Goal: Task Accomplishment & Management: Manage account settings

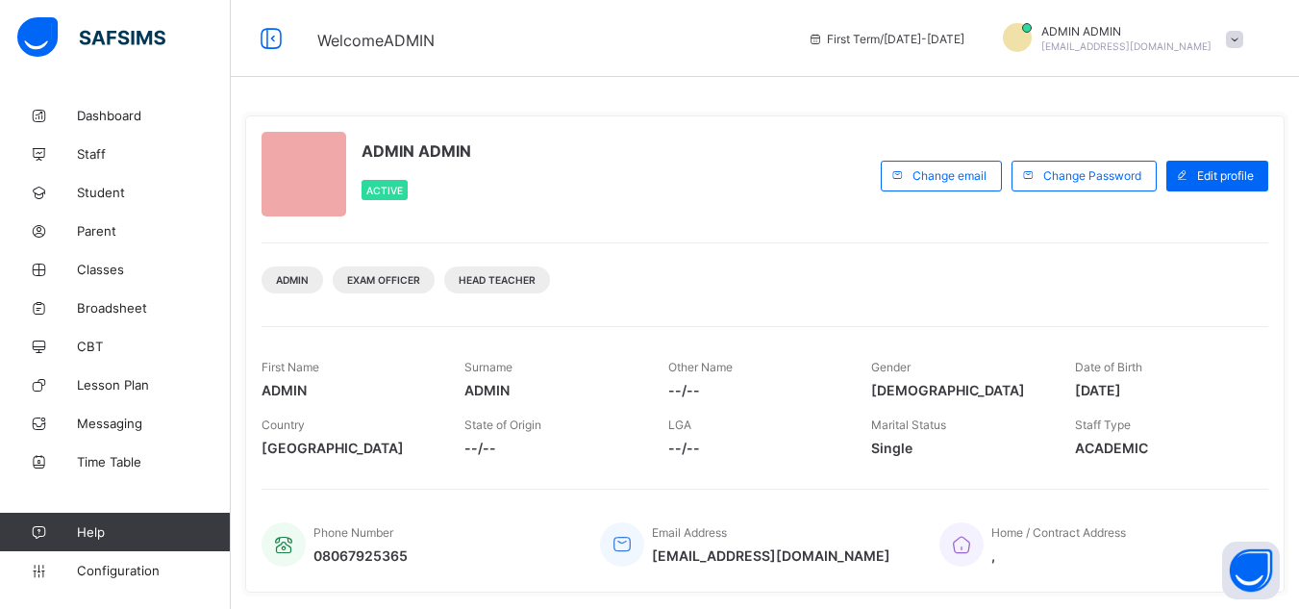
click at [747, 17] on div "Welcome ADMIN First Term / 2025-2026 ADMIN ADMIN ismailaabdulmalik2023@gmail.com" at bounding box center [649, 38] width 1299 height 77
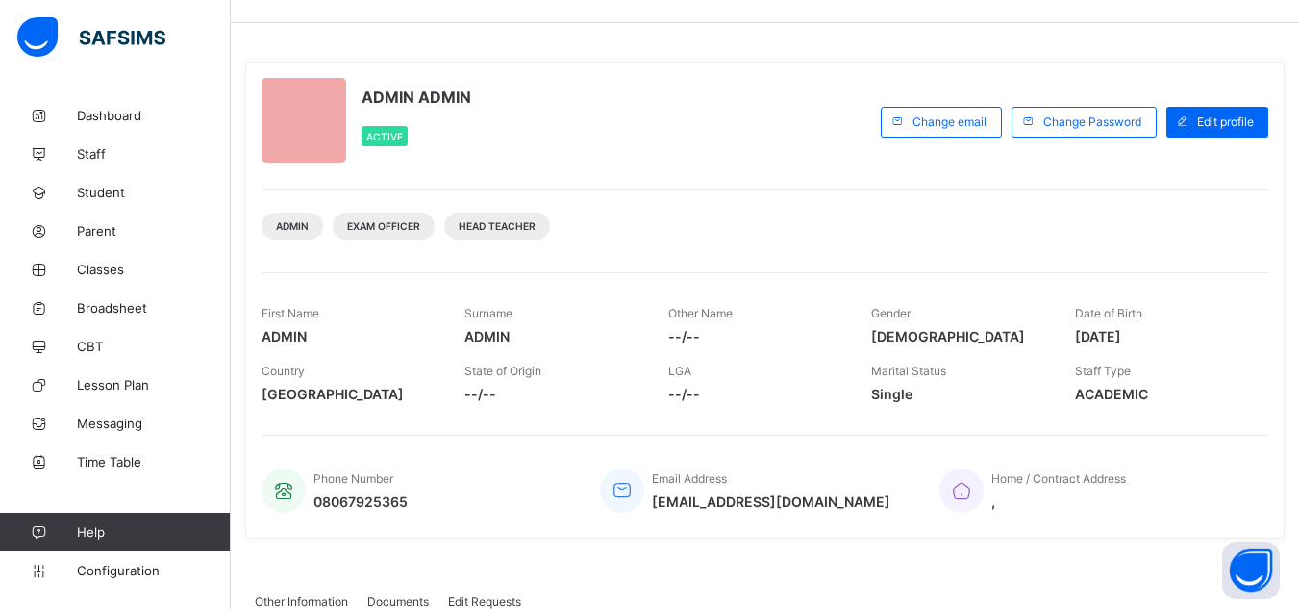
scroll to position [5, 0]
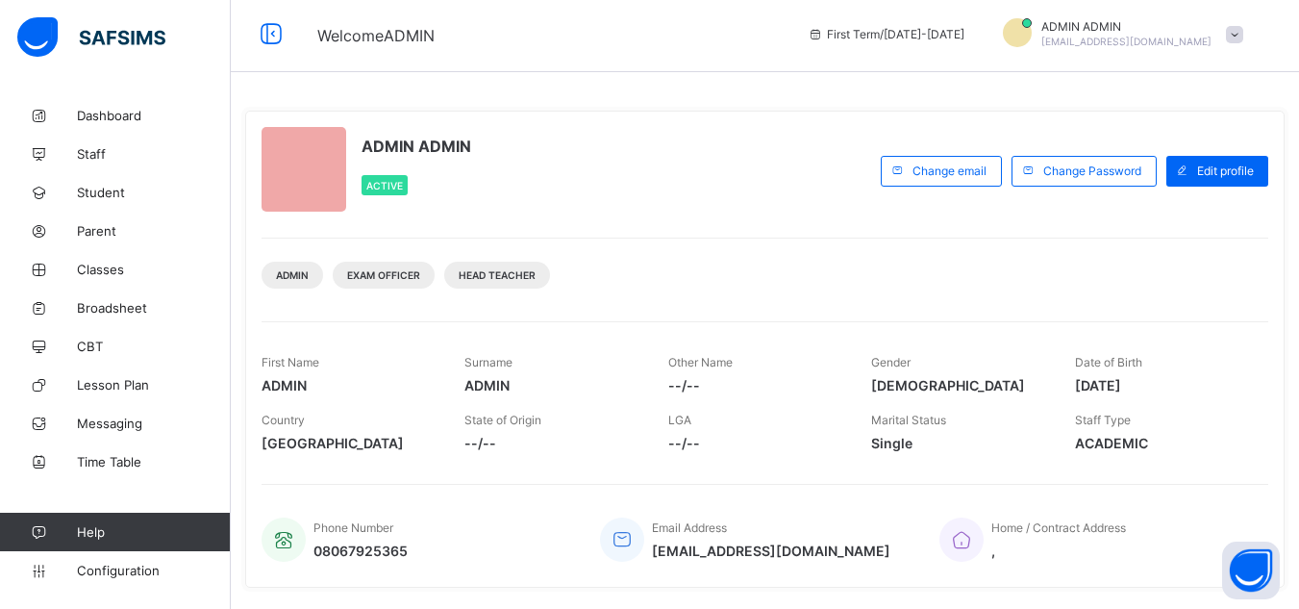
click at [710, 244] on div "Admin Exam Officer Head Teacher" at bounding box center [765, 268] width 1007 height 61
click at [106, 272] on span "Classes" at bounding box center [154, 269] width 154 height 15
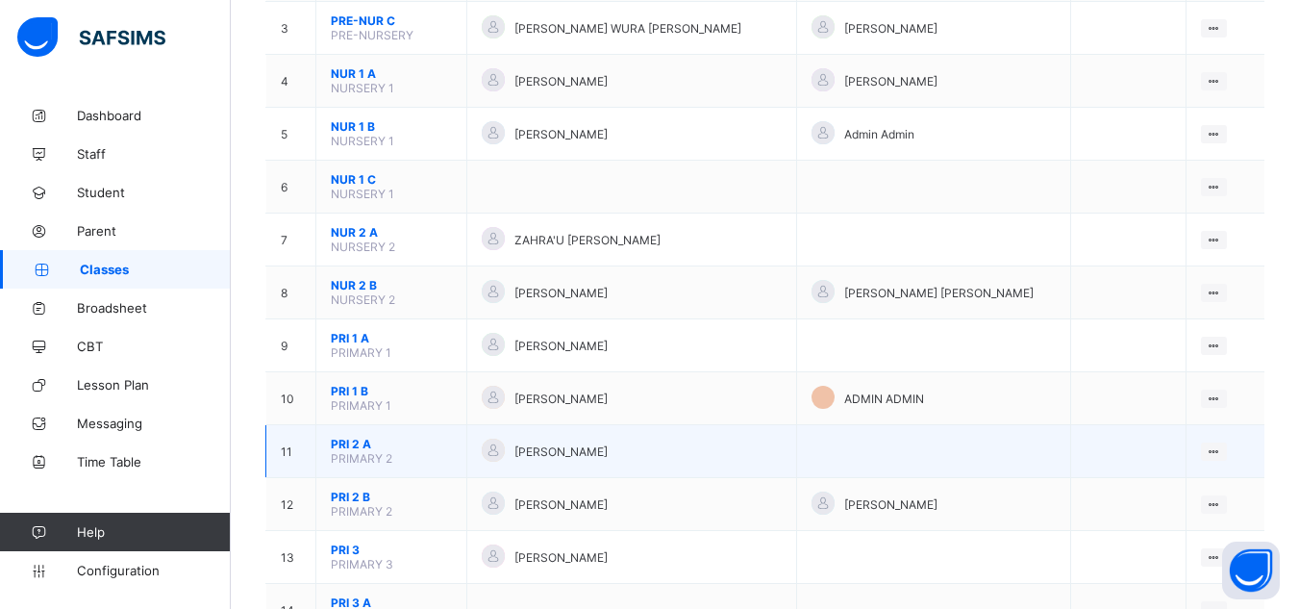
scroll to position [481, 0]
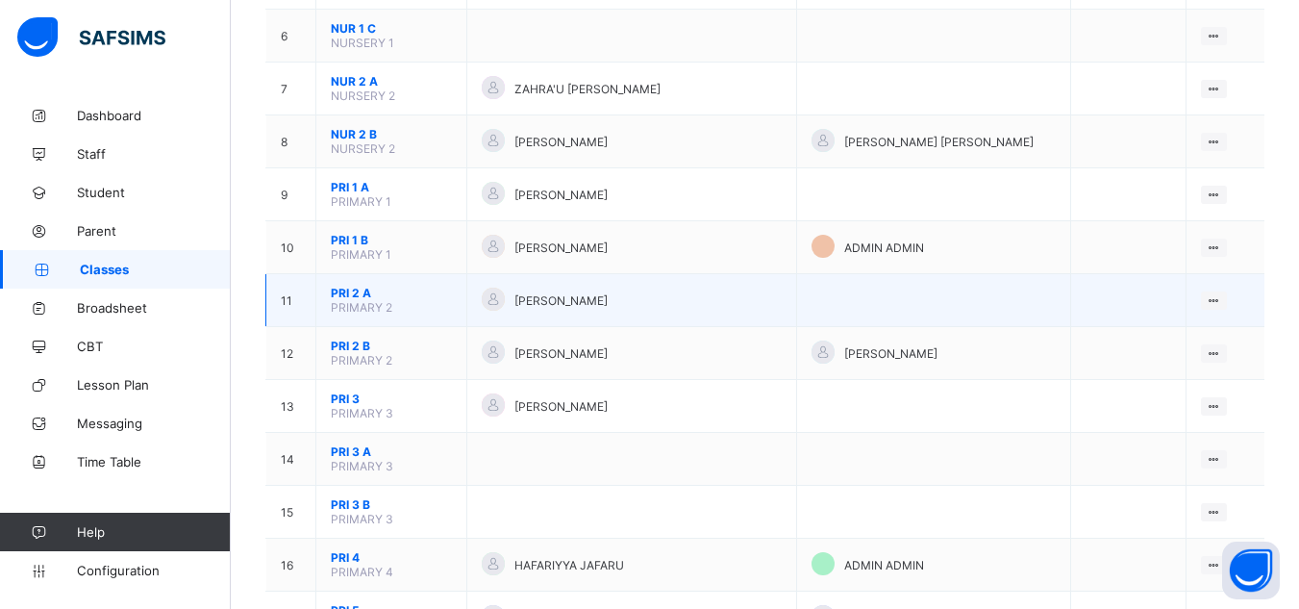
click at [357, 300] on span "PRIMARY 2" at bounding box center [362, 307] width 62 height 14
click at [355, 297] on span "PRI 2 A" at bounding box center [391, 293] width 121 height 14
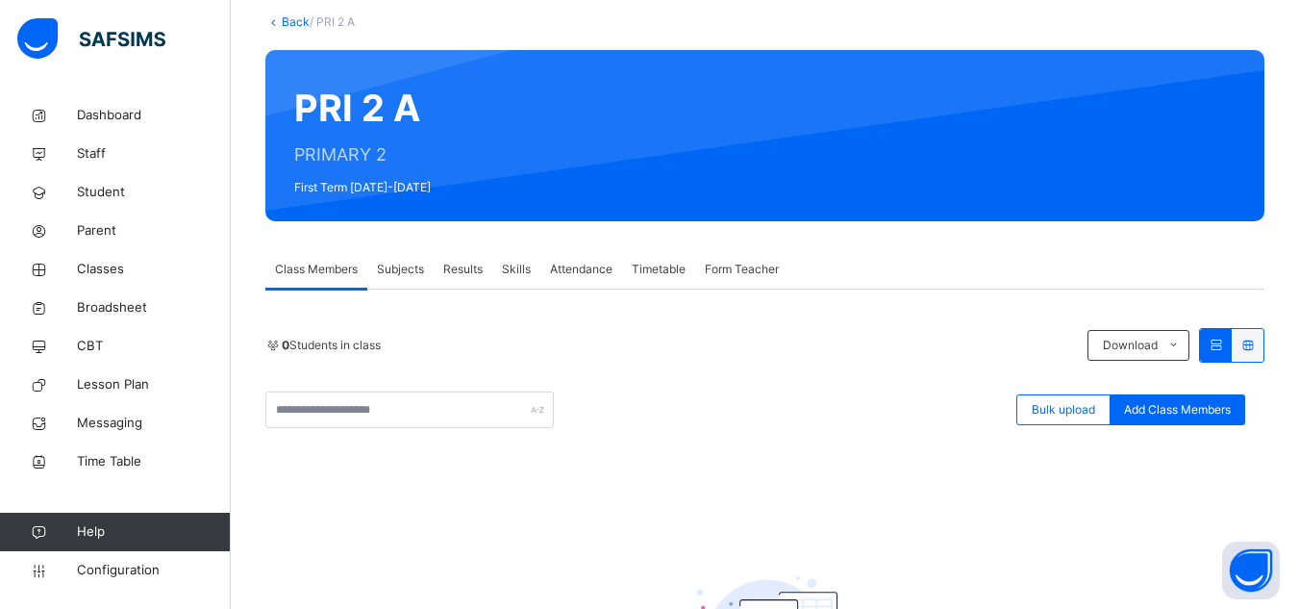
scroll to position [192, 0]
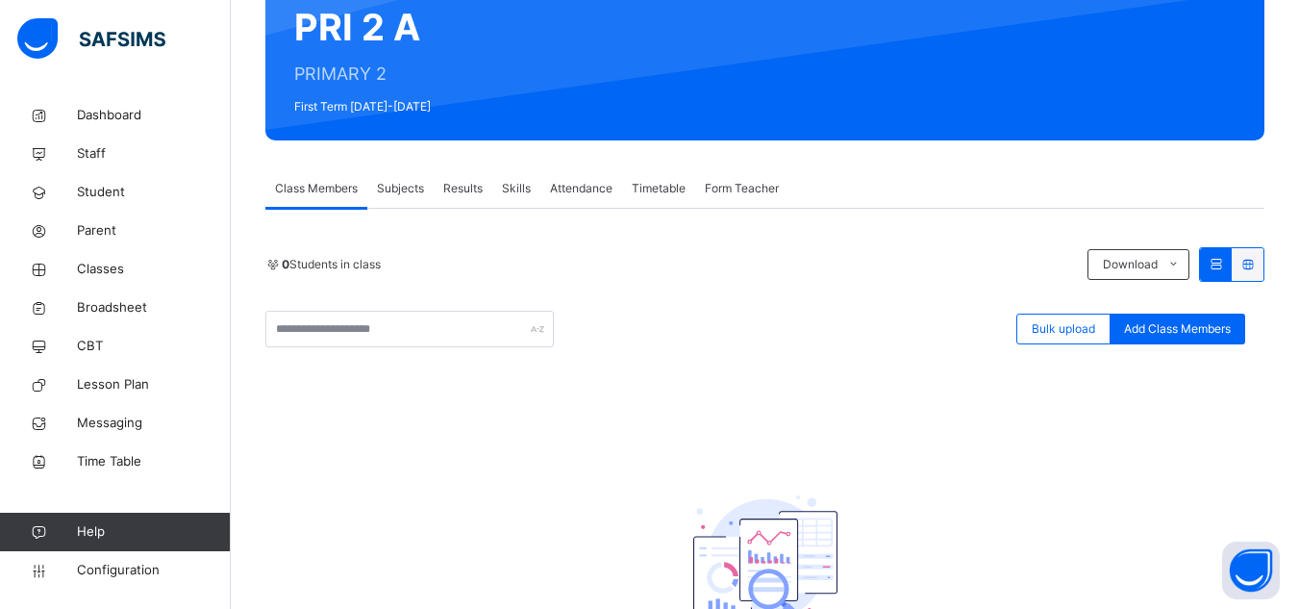
click at [411, 188] on span "Subjects" at bounding box center [400, 188] width 47 height 17
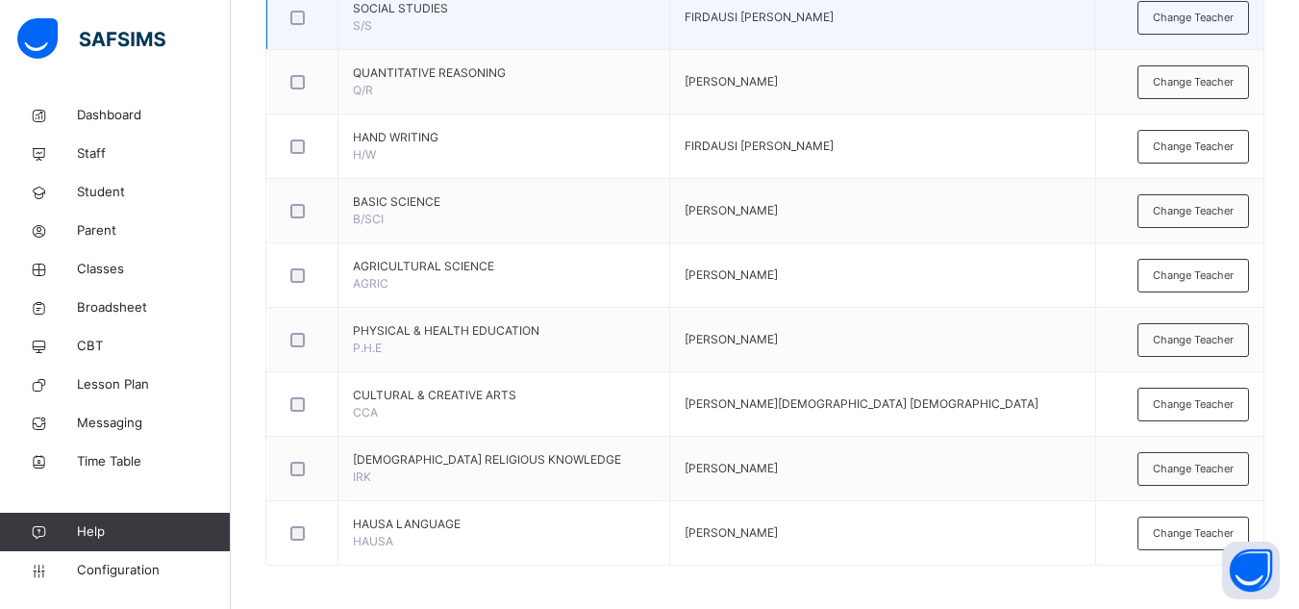
scroll to position [1086, 0]
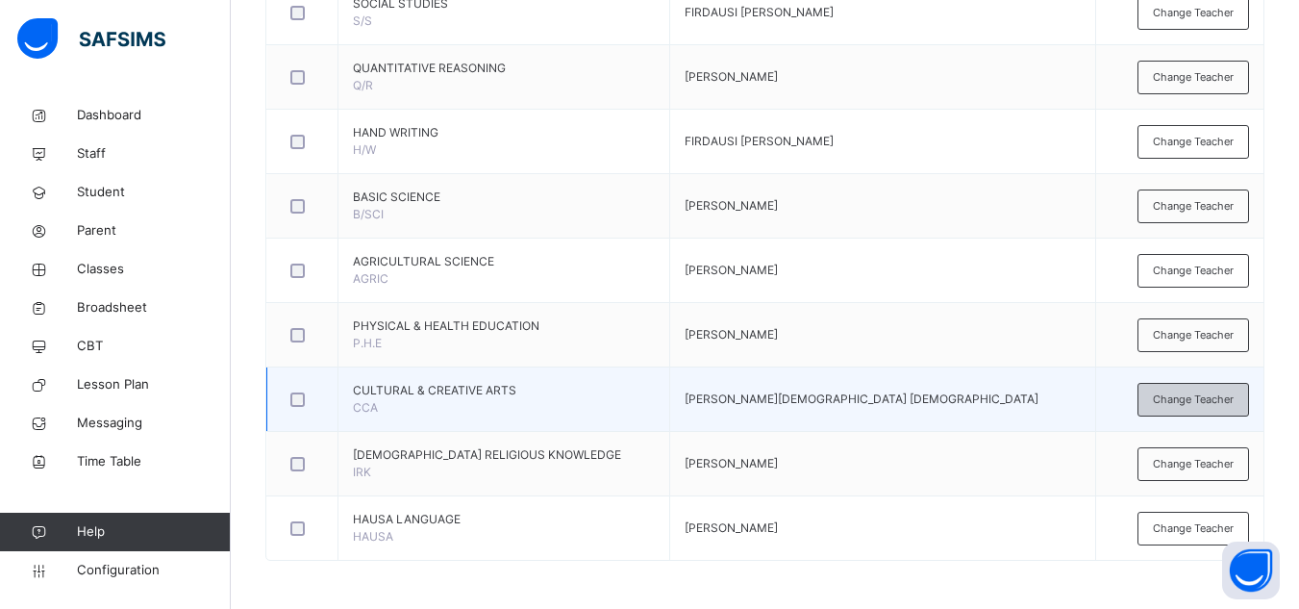
click at [1173, 400] on span "Change Teacher" at bounding box center [1193, 399] width 81 height 16
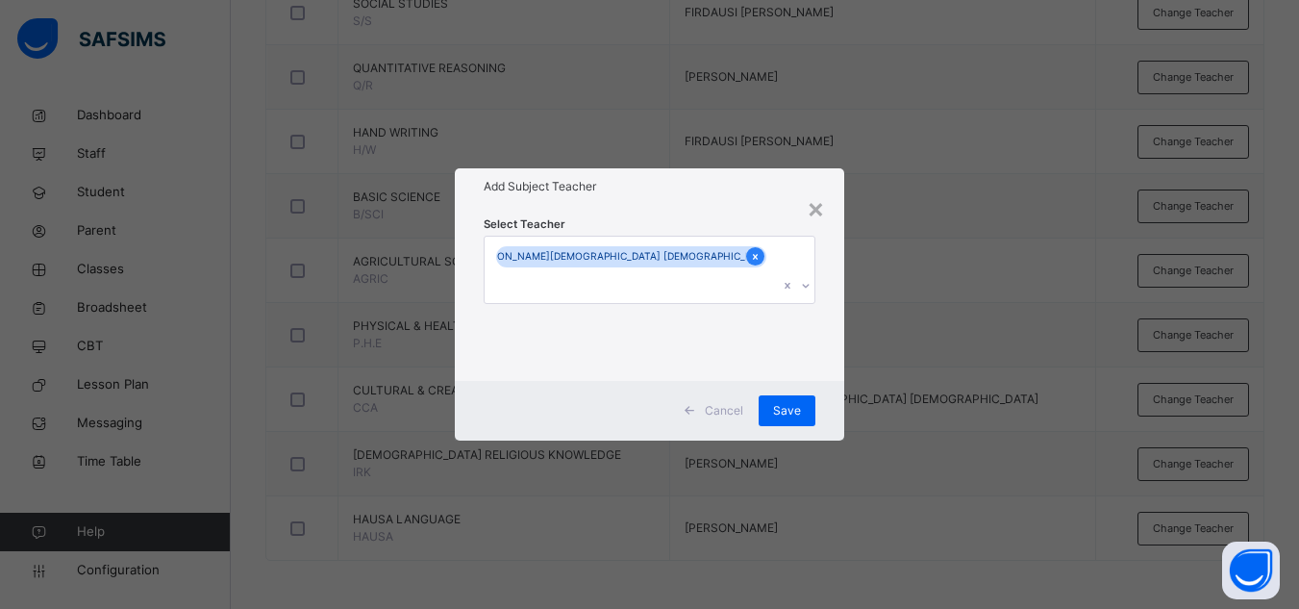
click at [750, 263] on icon at bounding box center [755, 256] width 11 height 13
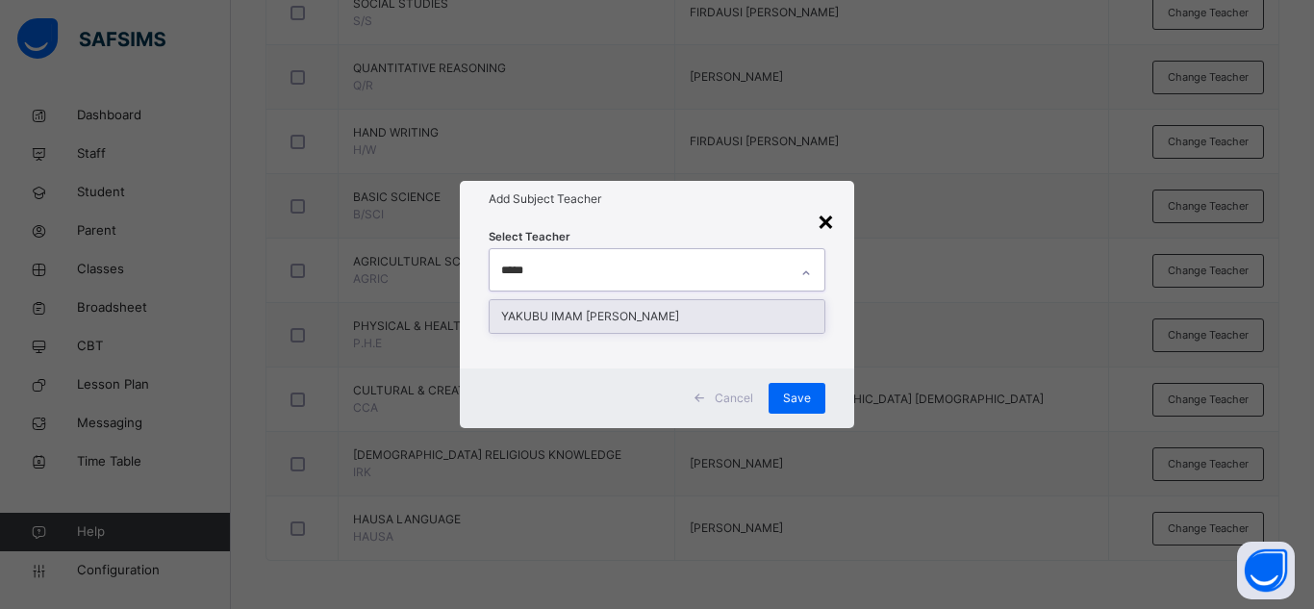
type input "*****"
click at [830, 221] on div "×" at bounding box center [825, 220] width 18 height 40
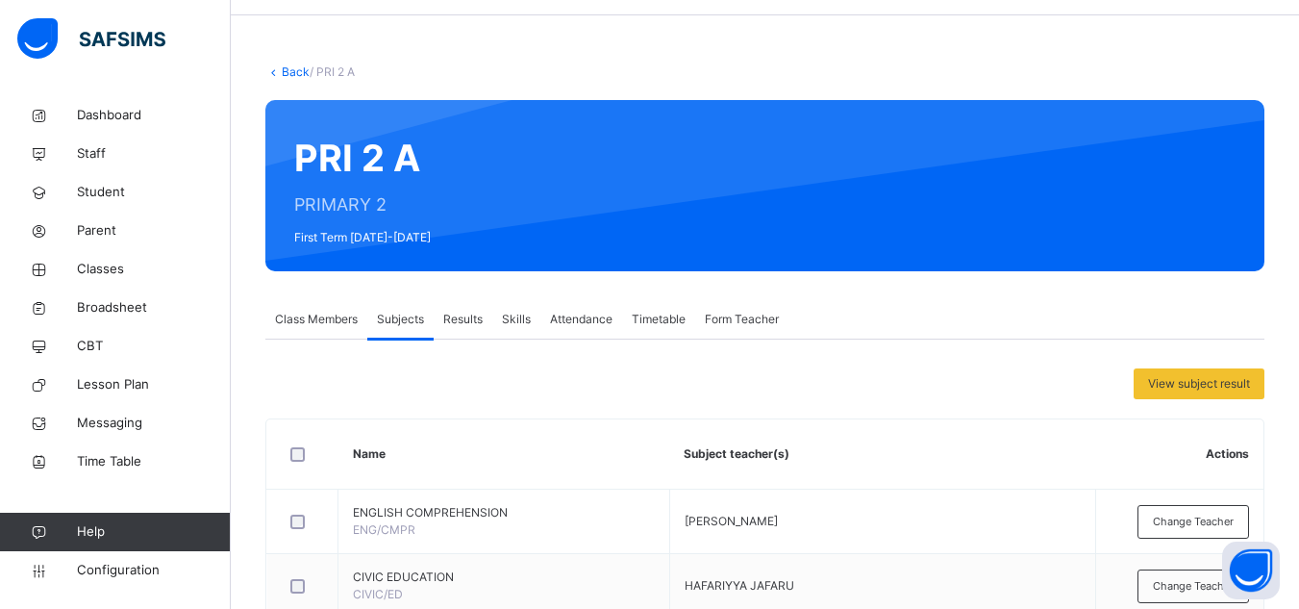
scroll to position [28, 0]
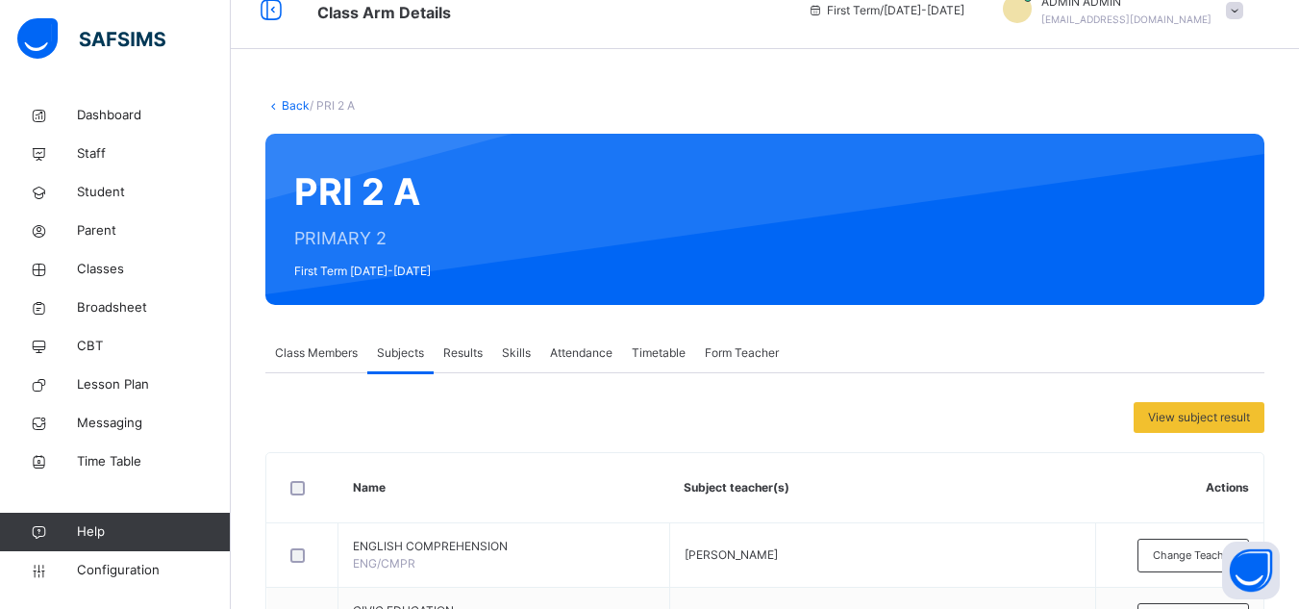
click at [306, 108] on link "Back" at bounding box center [296, 105] width 28 height 14
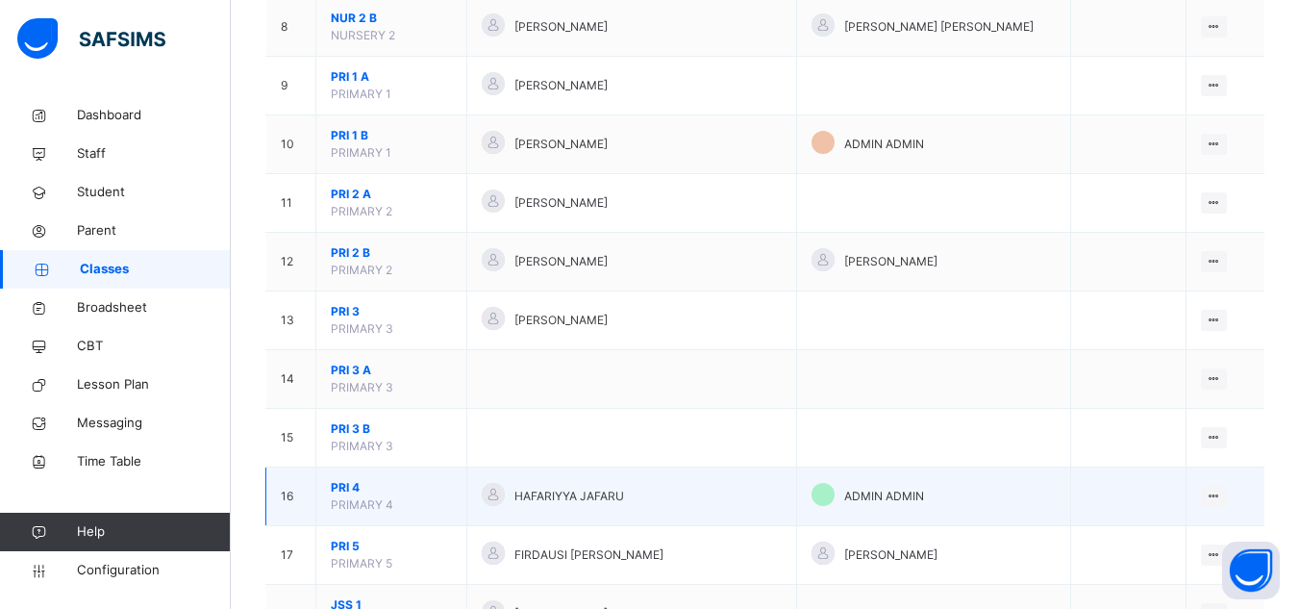
scroll to position [673, 0]
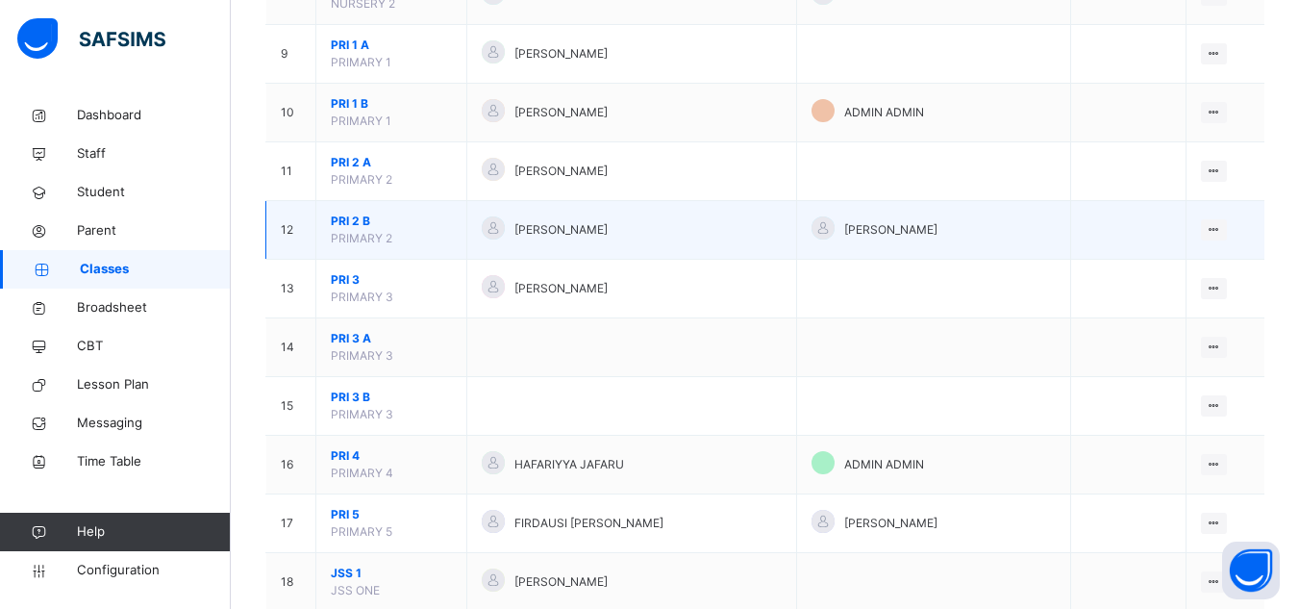
click at [354, 216] on span "PRI 2 B" at bounding box center [391, 221] width 121 height 17
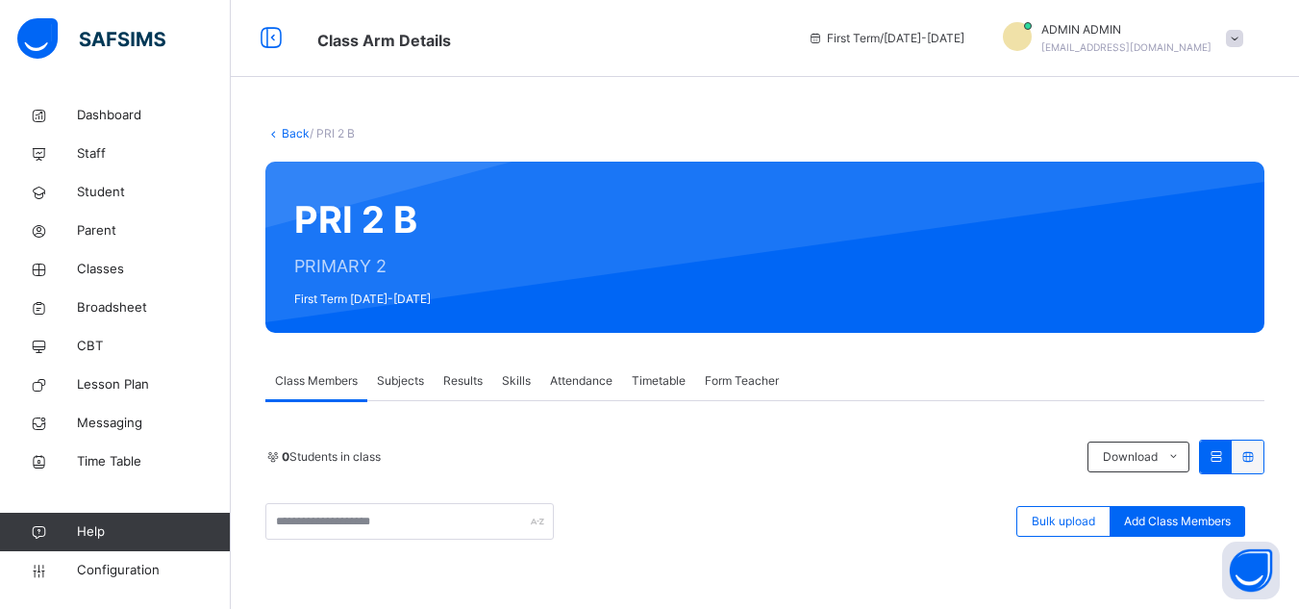
click at [407, 375] on span "Subjects" at bounding box center [400, 380] width 47 height 17
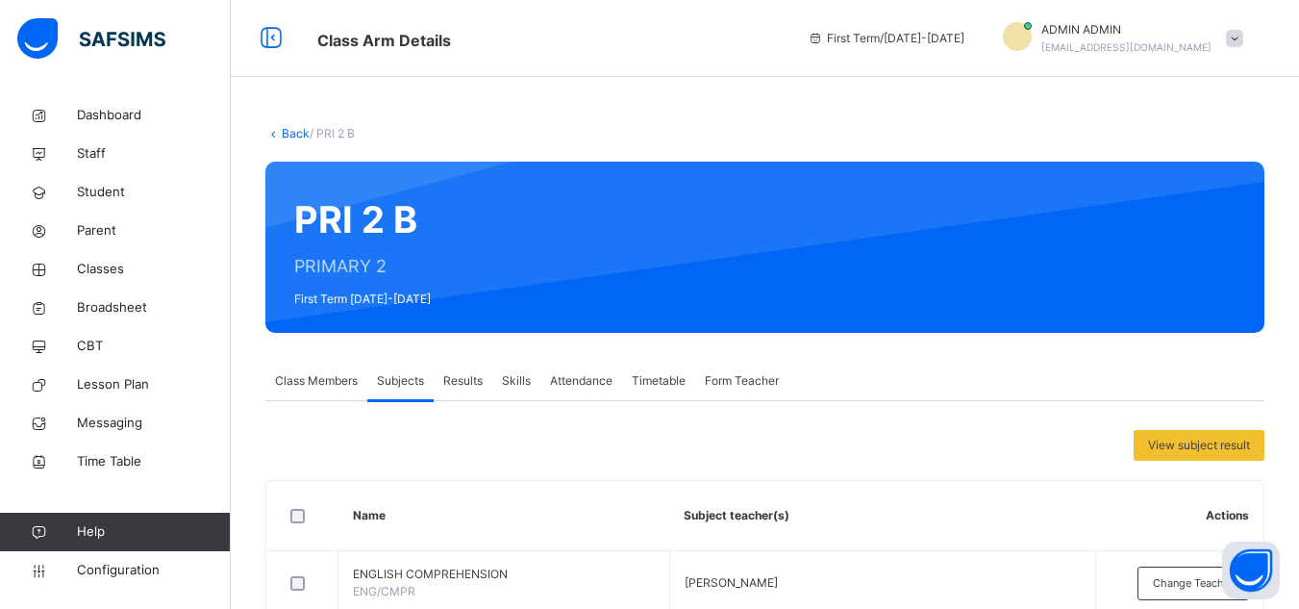
click at [296, 134] on link "Back" at bounding box center [296, 133] width 28 height 14
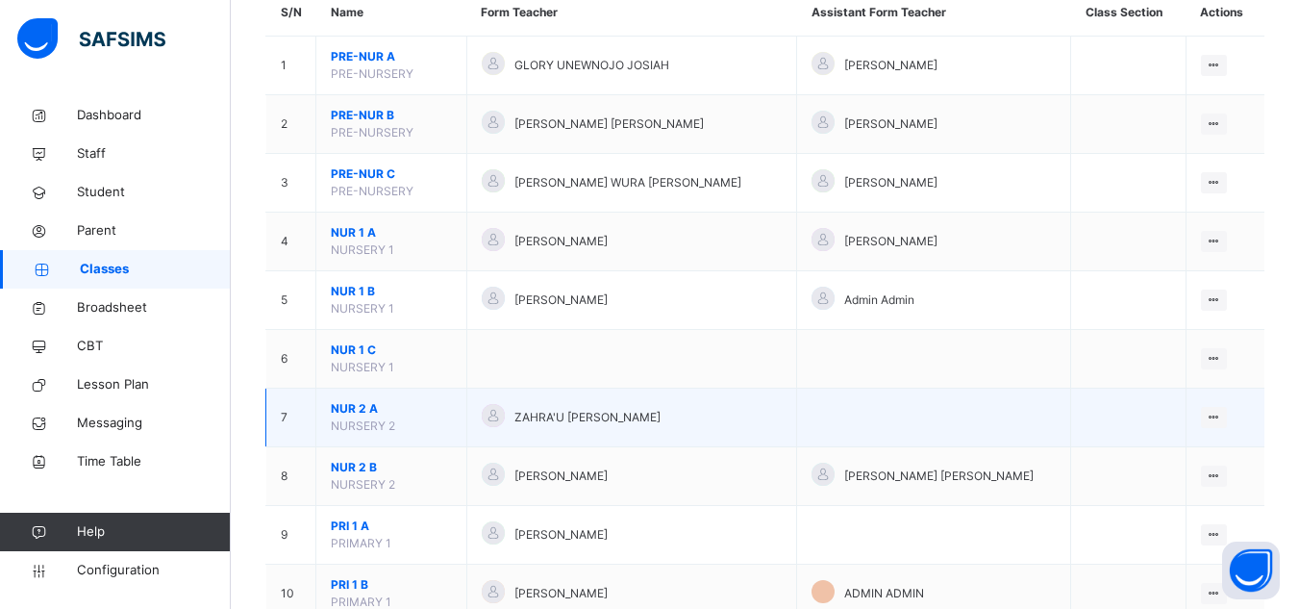
scroll to position [288, 0]
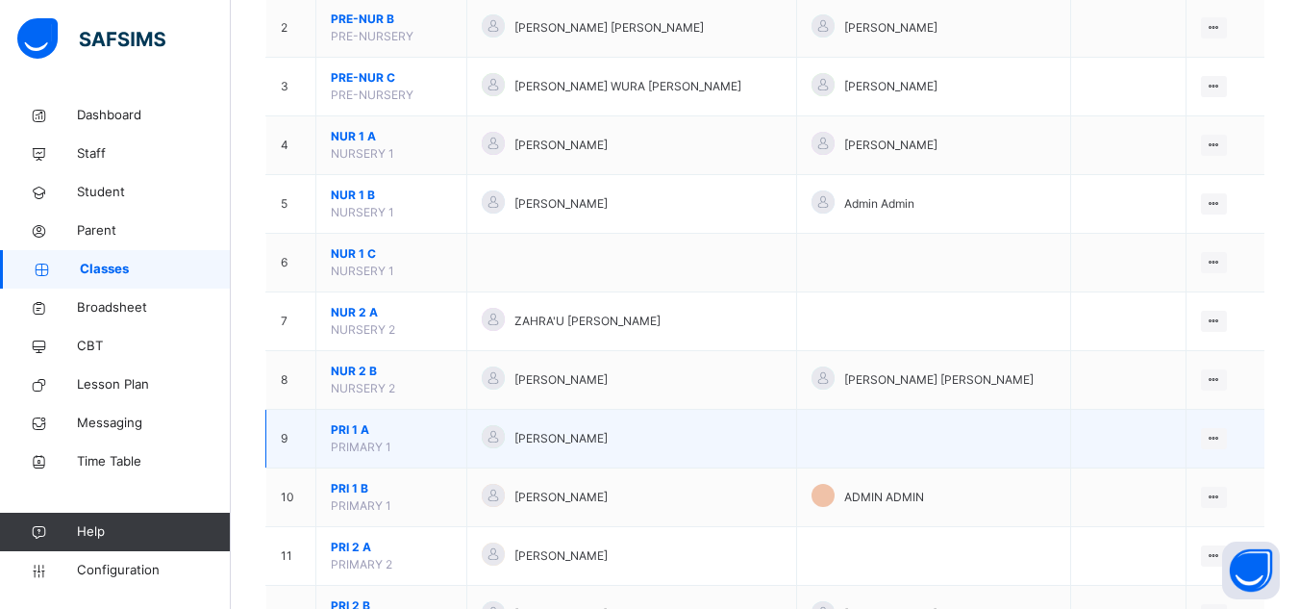
click at [357, 429] on span "PRI 1 A" at bounding box center [391, 429] width 121 height 17
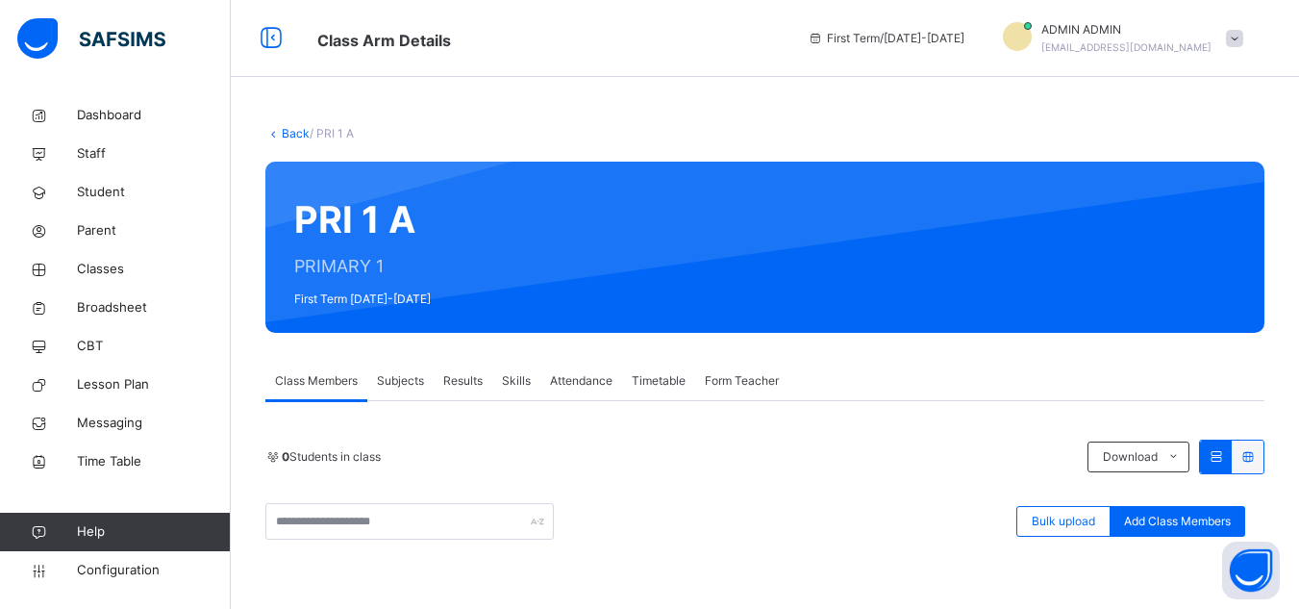
click at [385, 379] on span "Subjects" at bounding box center [400, 380] width 47 height 17
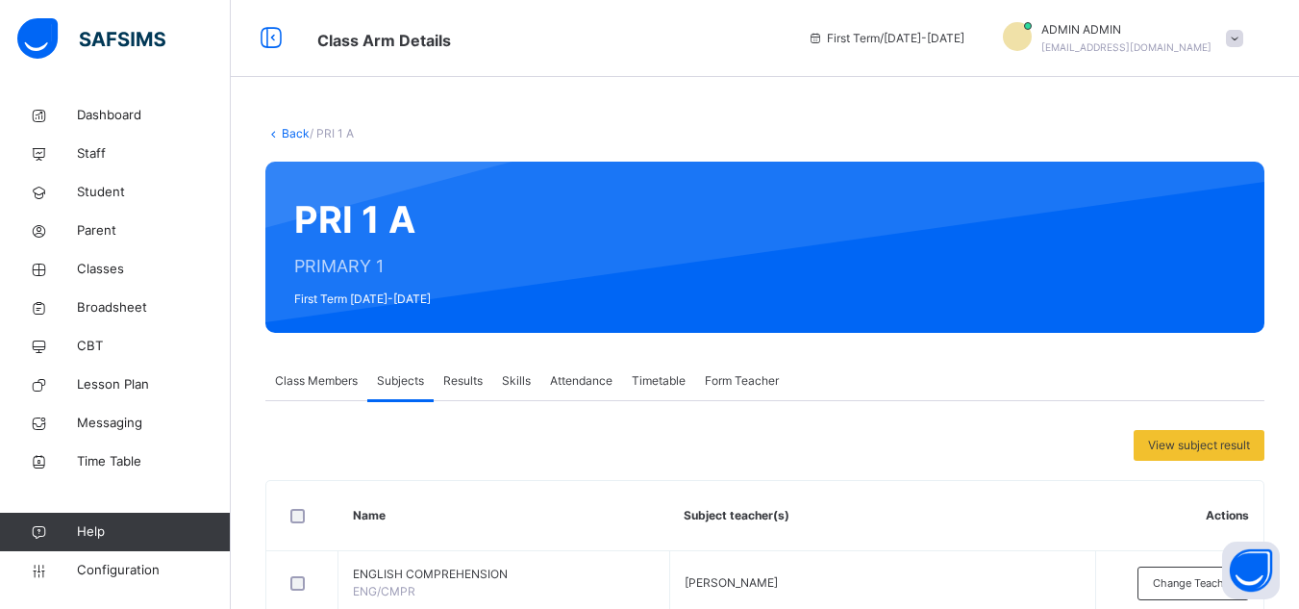
click at [291, 129] on link "Back" at bounding box center [296, 133] width 28 height 14
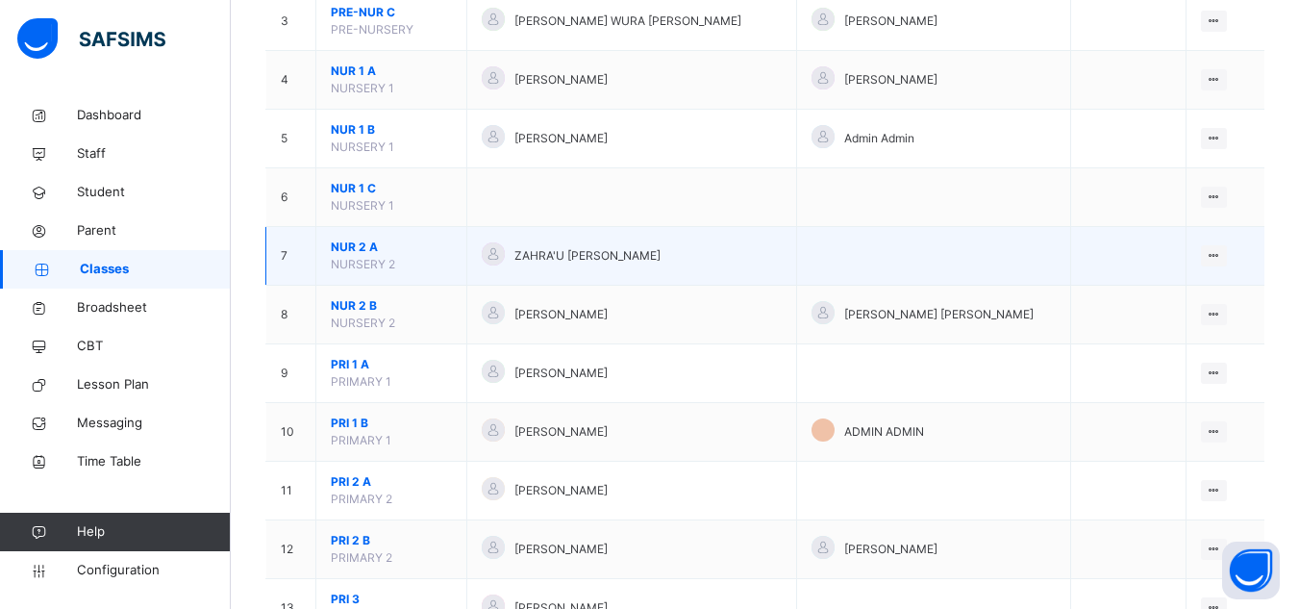
scroll to position [385, 0]
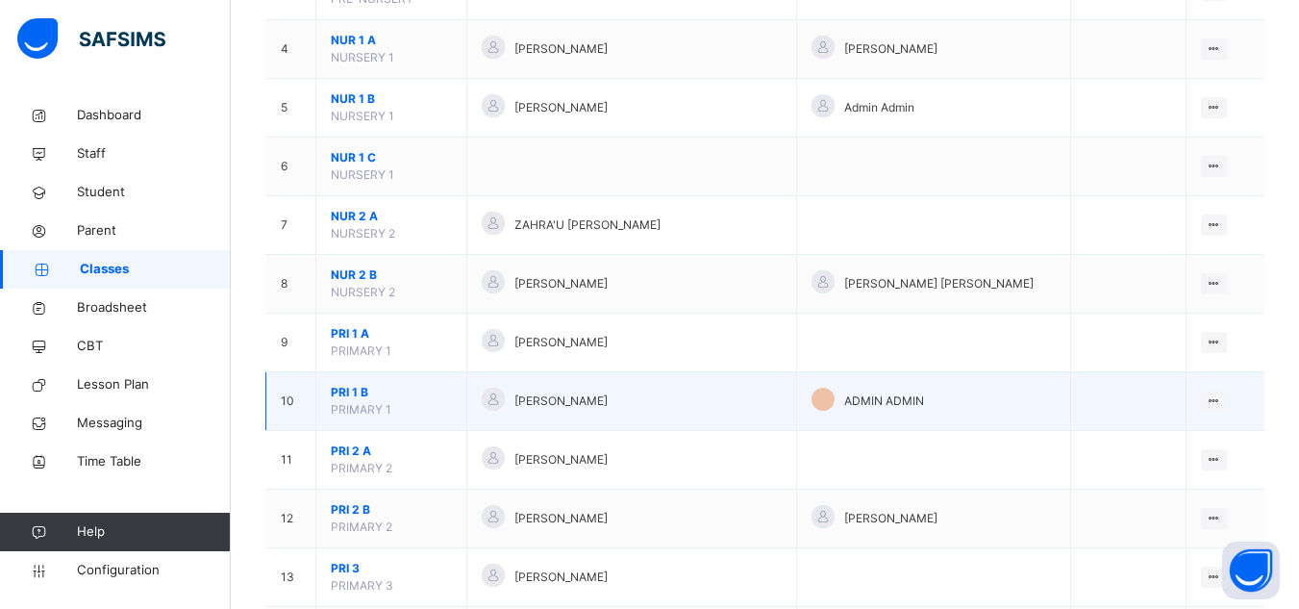
click at [345, 390] on span "PRI 1 B" at bounding box center [391, 392] width 121 height 17
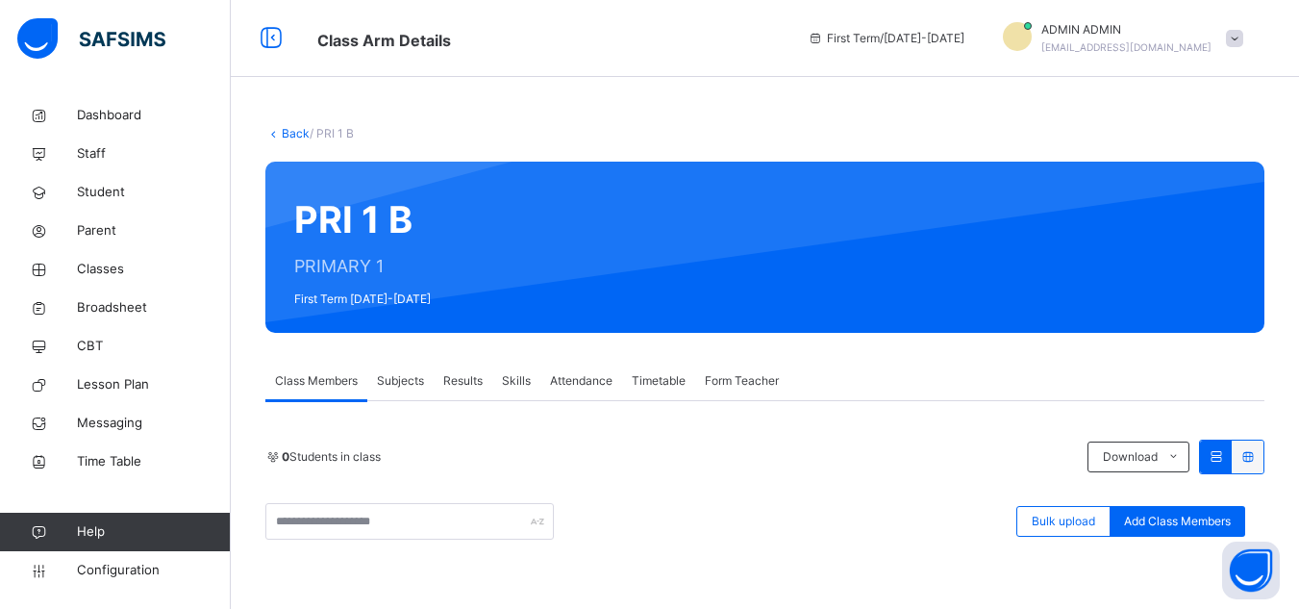
click at [385, 386] on span "Subjects" at bounding box center [400, 380] width 47 height 17
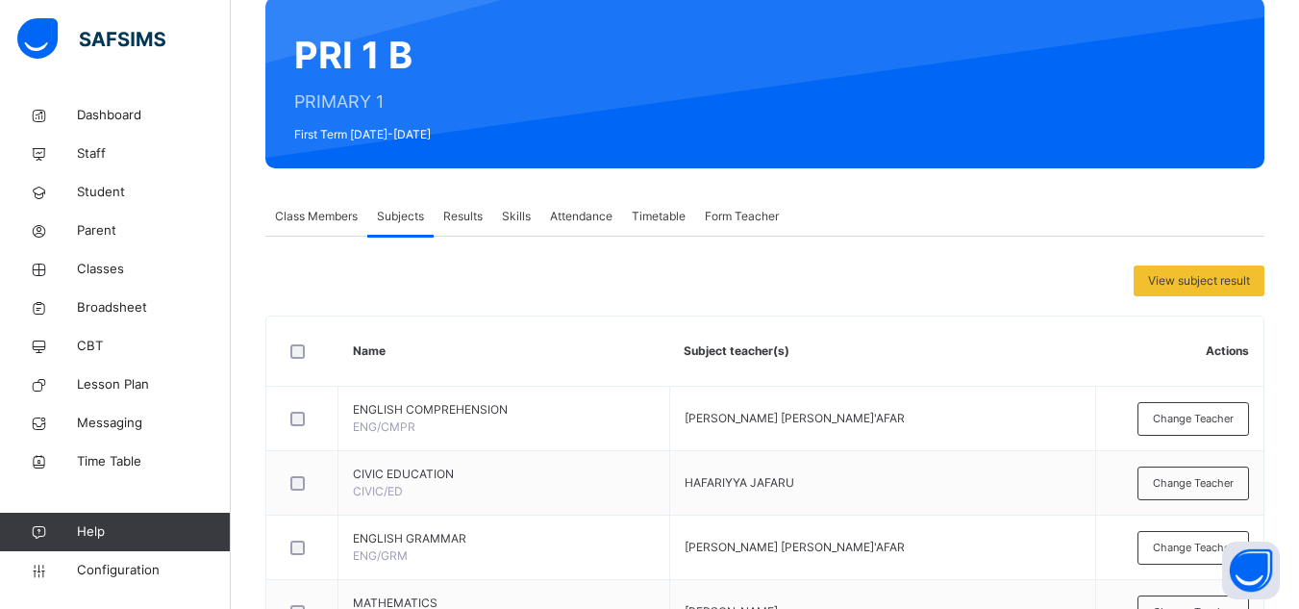
scroll to position [96, 0]
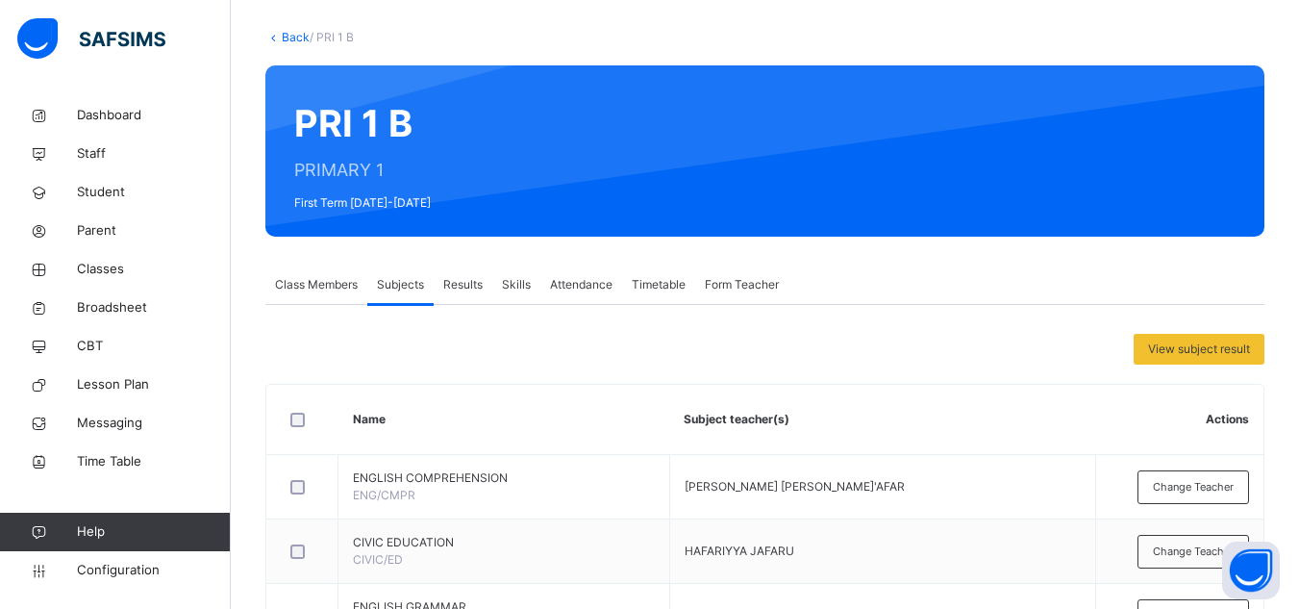
click at [293, 44] on div "Back / PRI 1 B" at bounding box center [764, 37] width 999 height 17
click at [297, 38] on link "Back" at bounding box center [296, 37] width 28 height 14
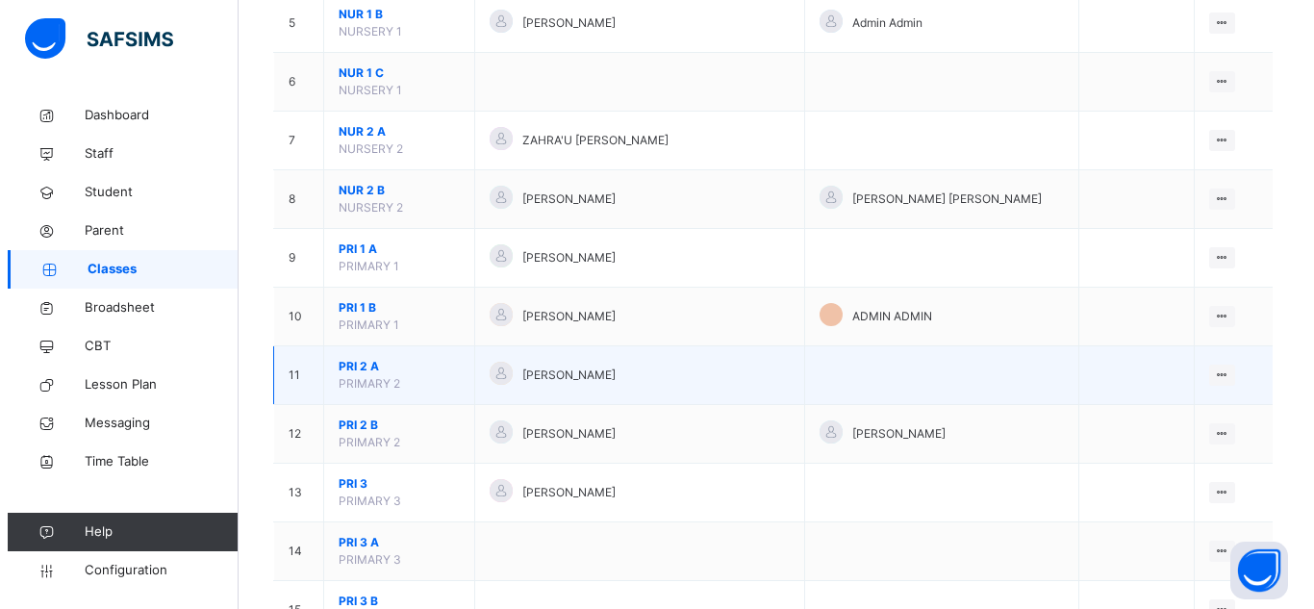
scroll to position [481, 0]
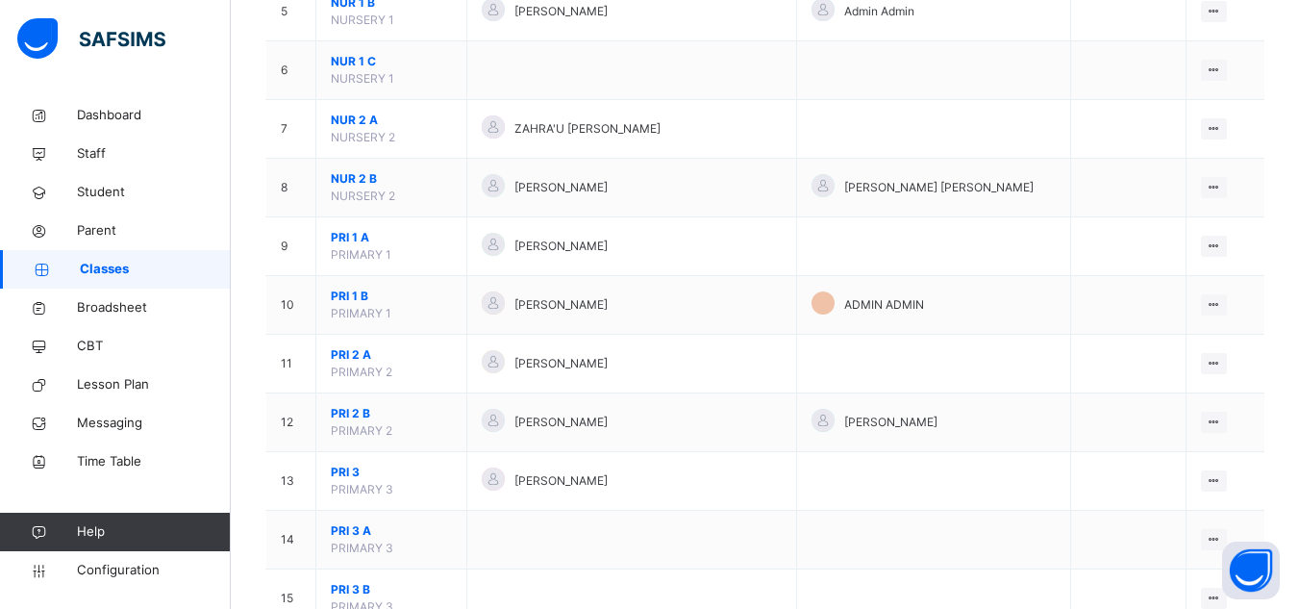
click at [0, 0] on div "Assign form Teacher" at bounding box center [0, 0] width 0 height 0
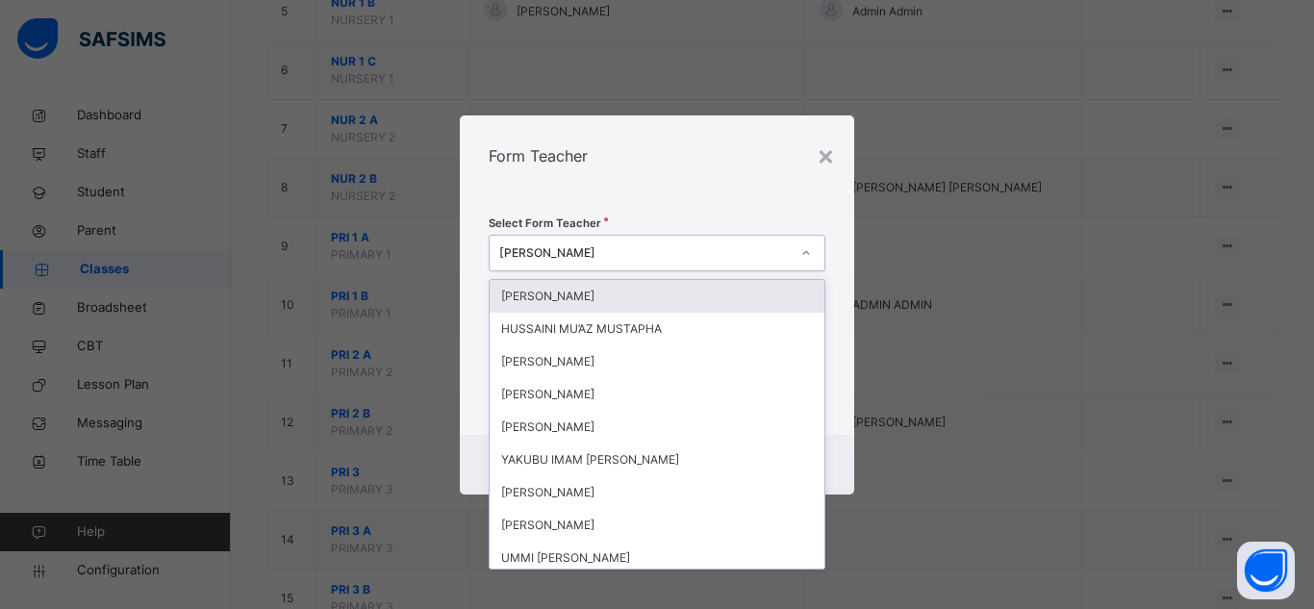
click at [670, 256] on div "ABDURRAHMAN BELLO" at bounding box center [644, 252] width 290 height 17
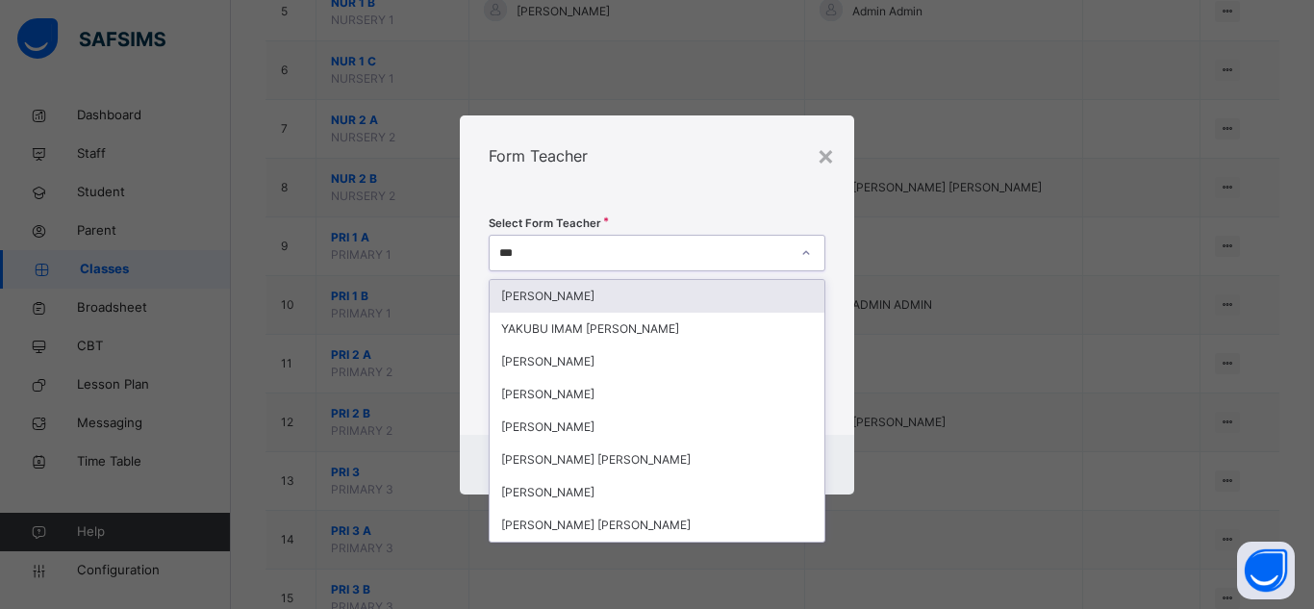
type input "****"
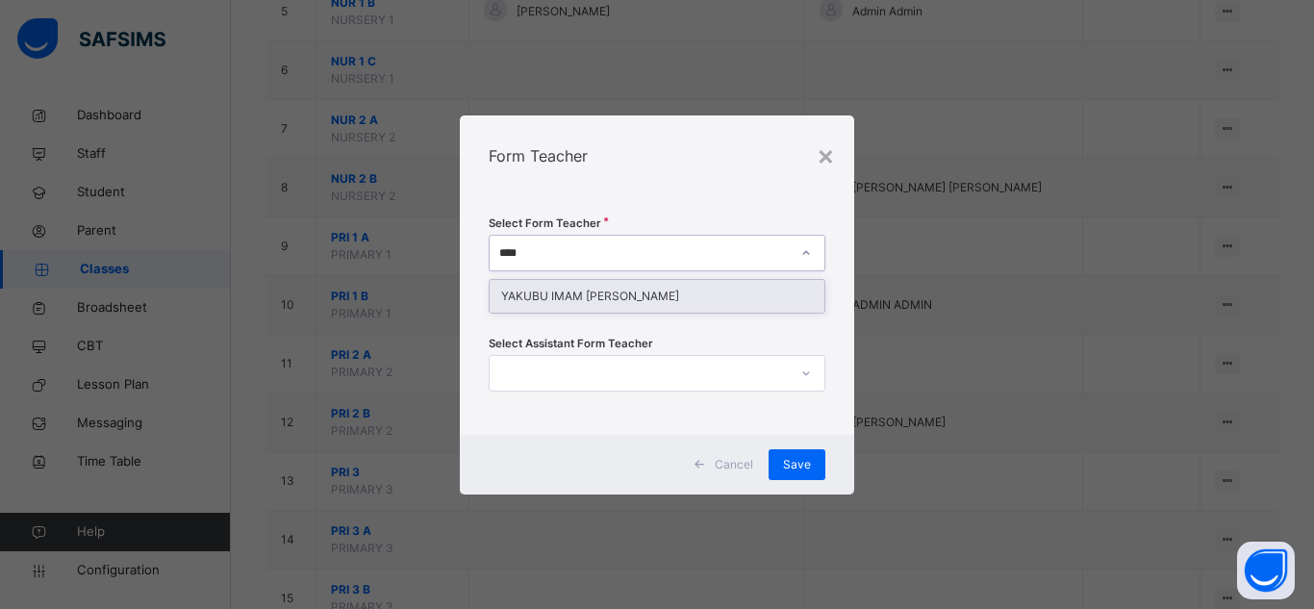
click at [646, 287] on div "YAKUBU IMAM SHAFI'U" at bounding box center [656, 296] width 335 height 33
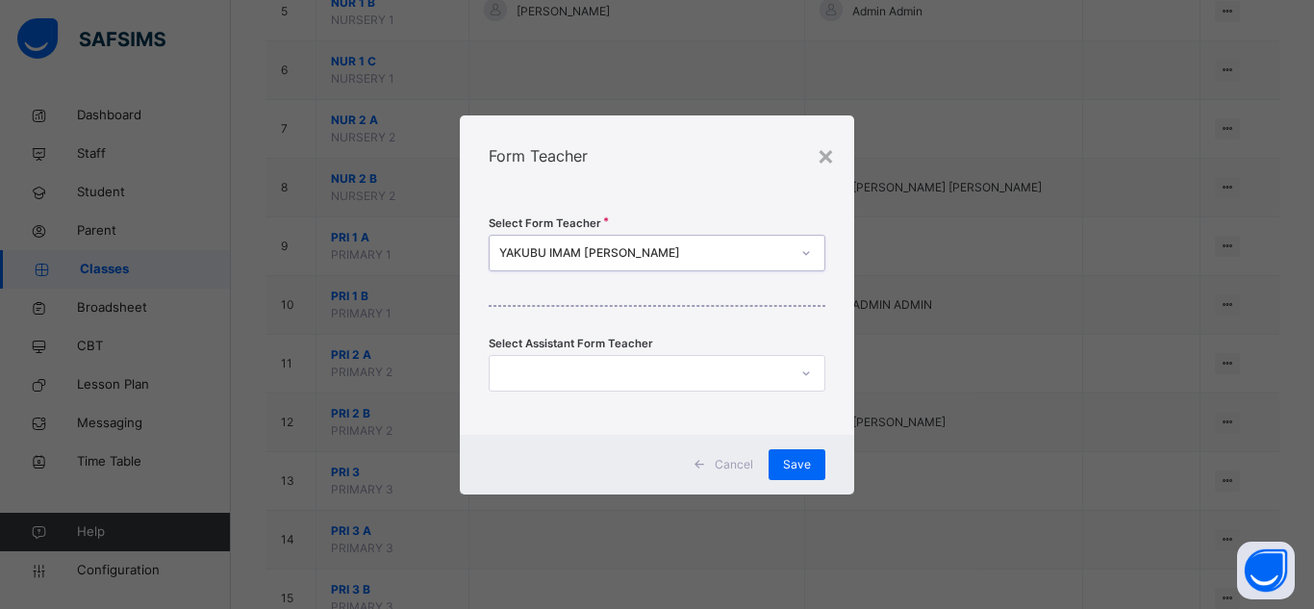
click at [690, 224] on div "Select Form Teacher option YAKUBU IMAM SHAFI'U, selected. 0 results available. …" at bounding box center [657, 315] width 394 height 238
click at [790, 473] on div "Save" at bounding box center [796, 464] width 57 height 31
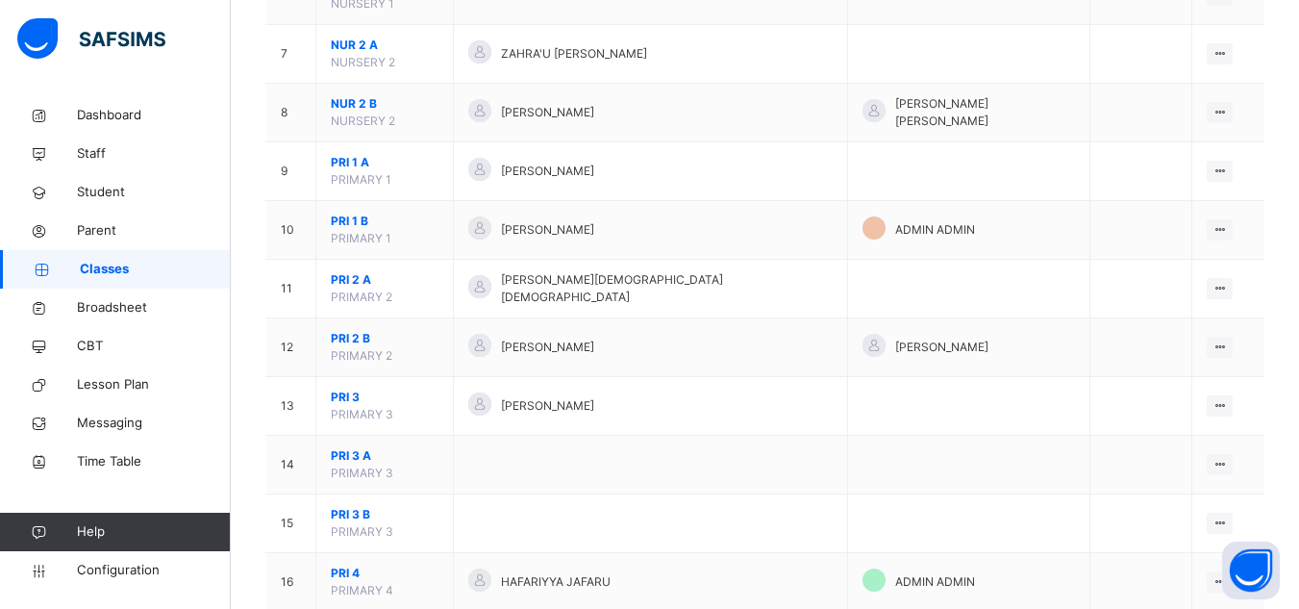
scroll to position [577, 0]
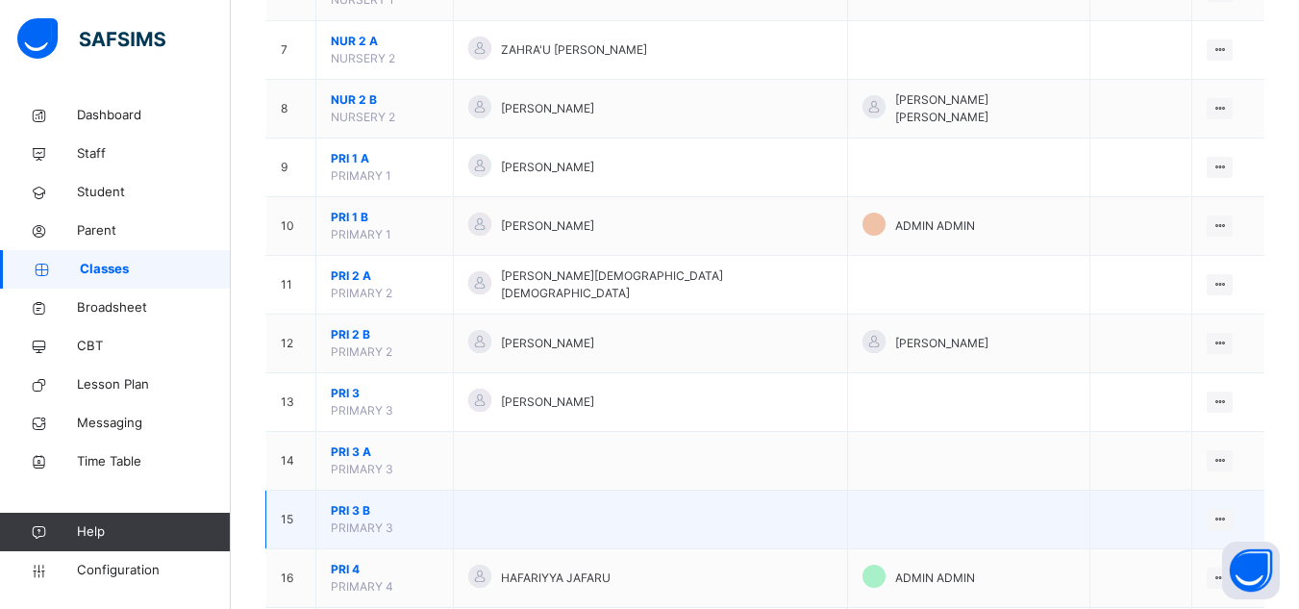
click at [364, 502] on span "PRI 3 B" at bounding box center [385, 510] width 108 height 17
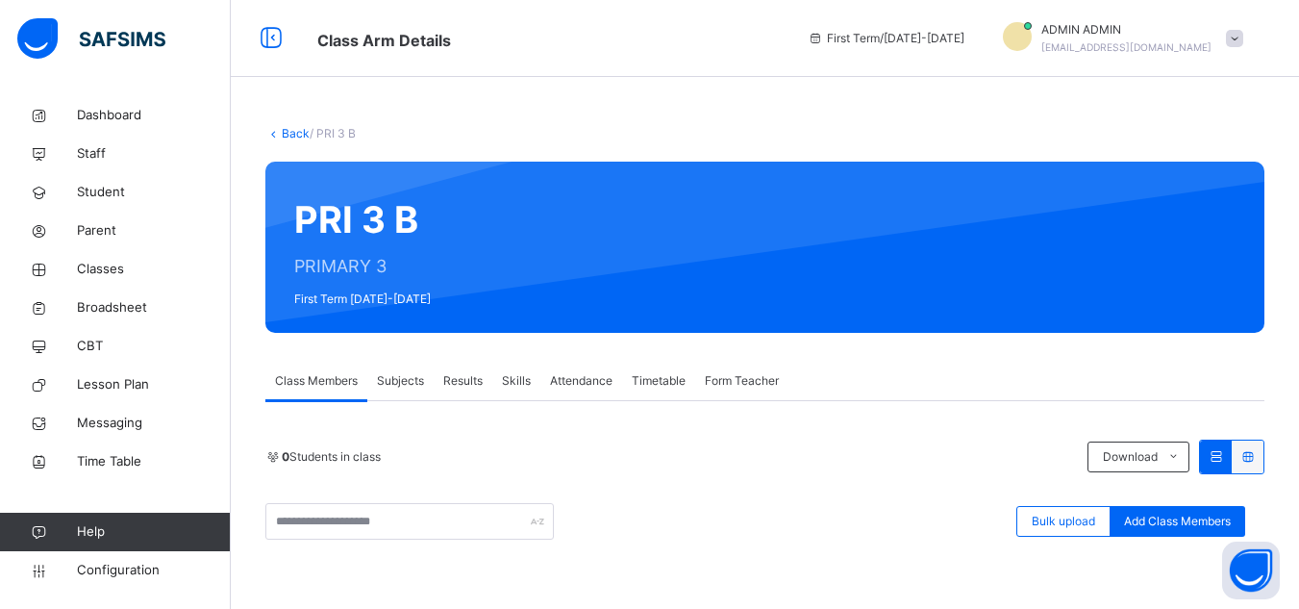
click at [759, 371] on div "Form Teacher" at bounding box center [741, 381] width 93 height 38
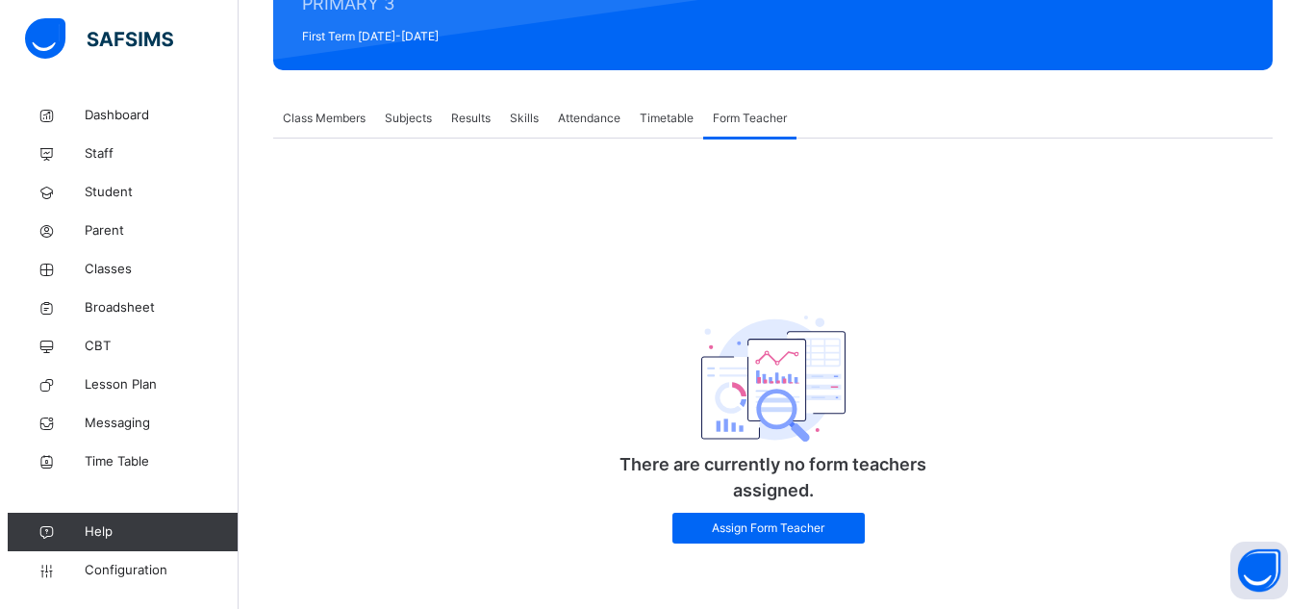
scroll to position [266, 0]
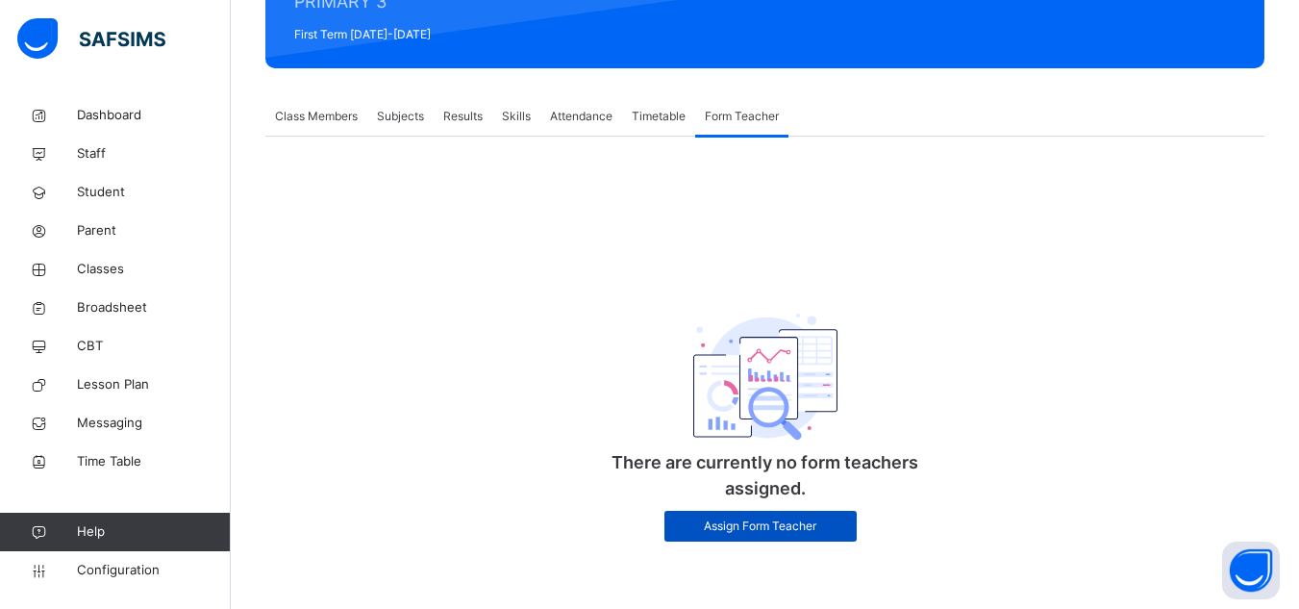
click at [737, 520] on span "Assign Form Teacher" at bounding box center [760, 525] width 163 height 17
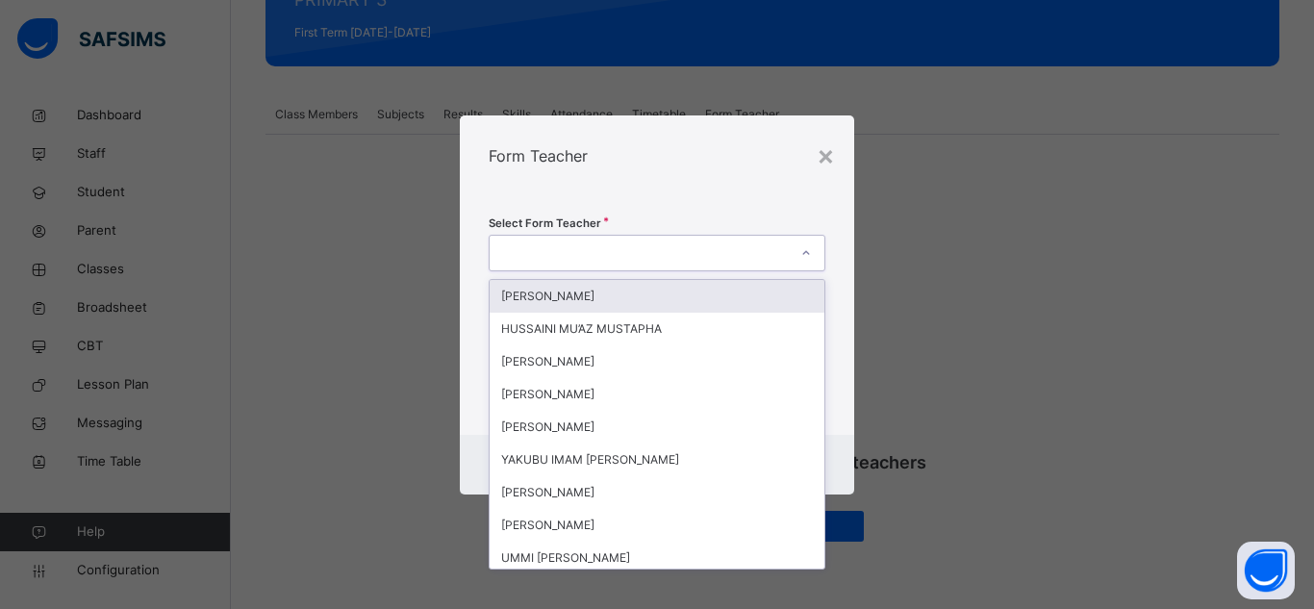
click at [697, 258] on div at bounding box center [638, 253] width 298 height 30
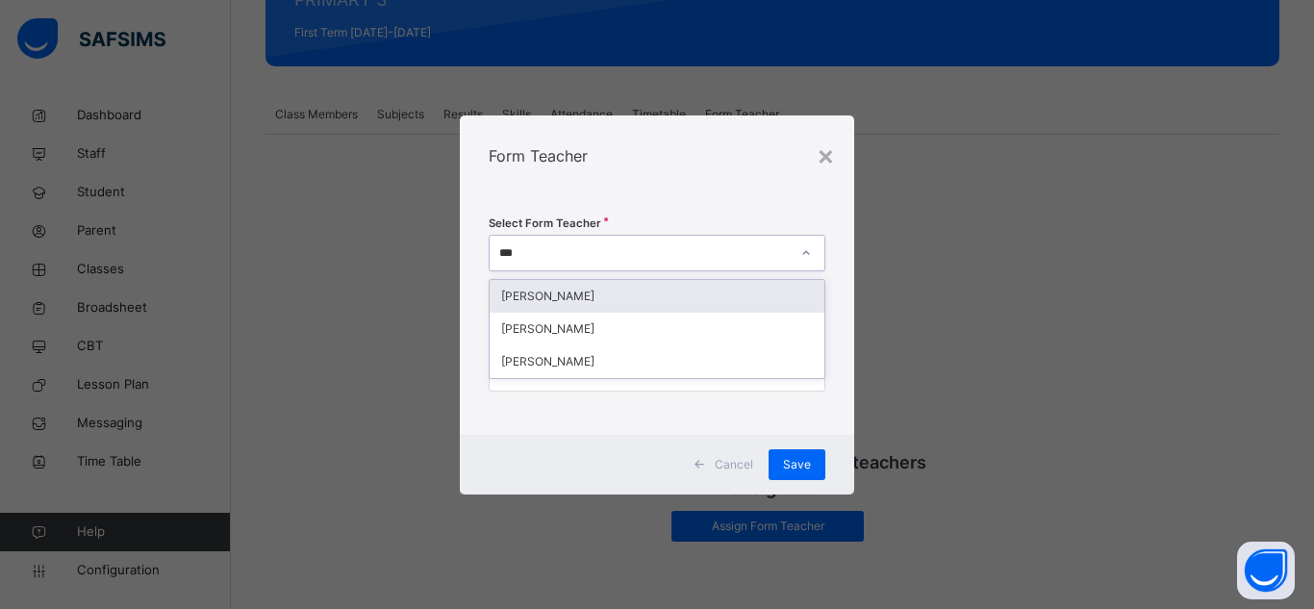
type input "****"
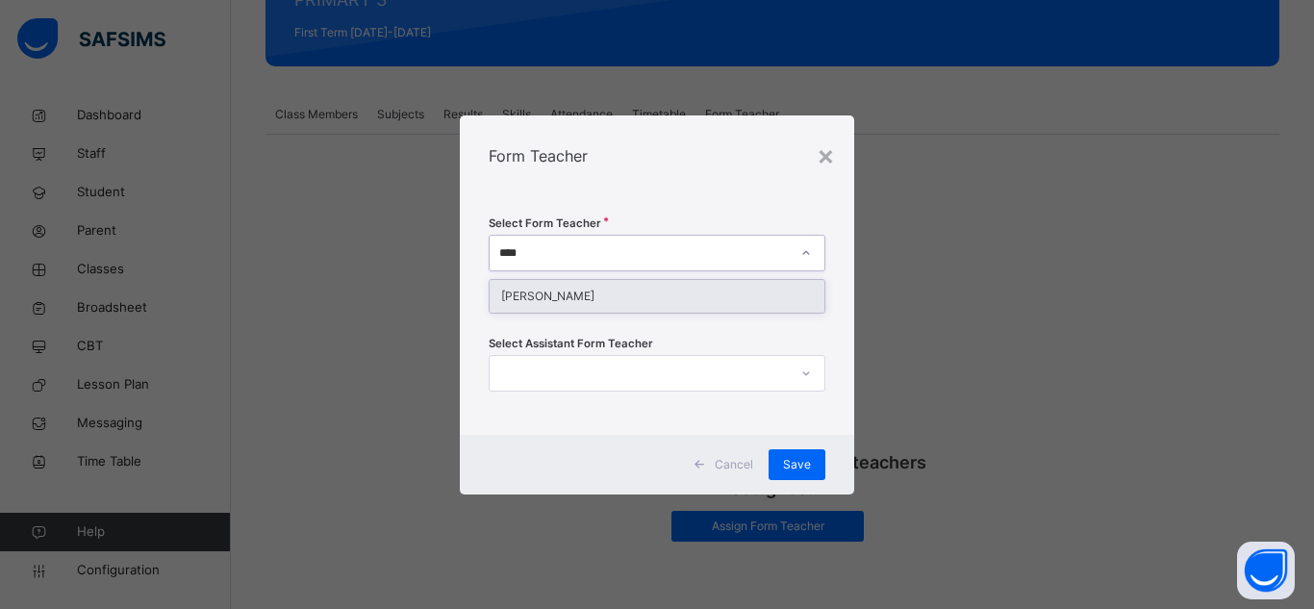
click at [611, 297] on div "UMMASALMAH HUSSAINI" at bounding box center [656, 296] width 335 height 33
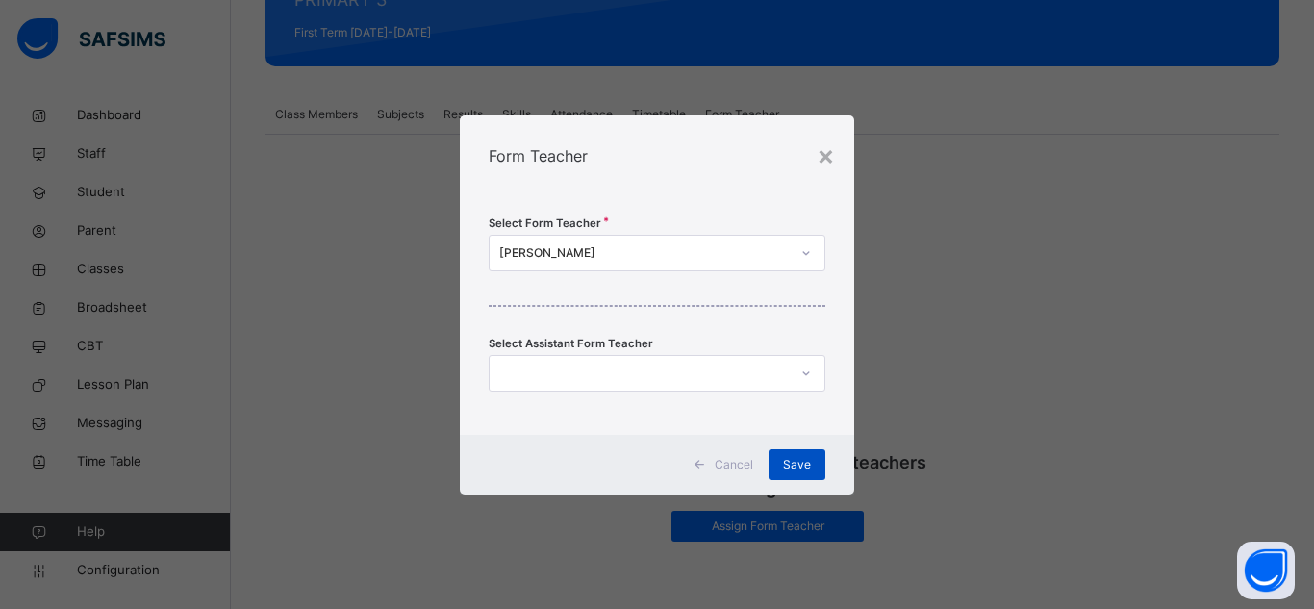
click at [804, 473] on div "Save" at bounding box center [796, 464] width 57 height 31
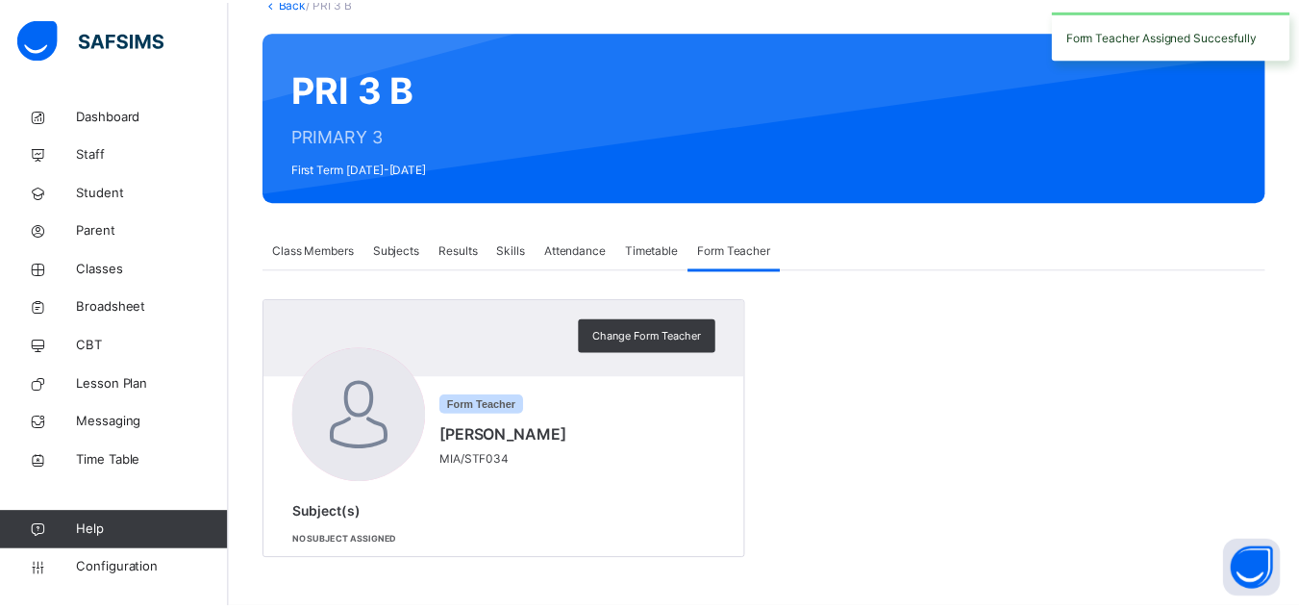
scroll to position [130, 0]
